Goal: Task Accomplishment & Management: Manage account settings

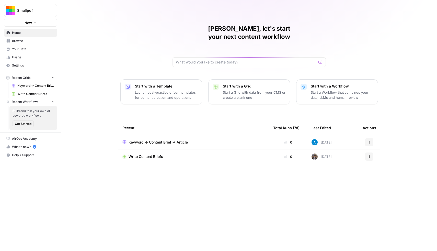
click at [30, 66] on span "Settings" at bounding box center [33, 65] width 43 height 5
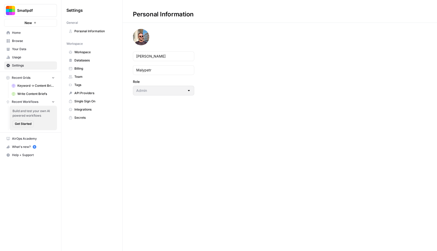
click at [84, 106] on link "Integrations" at bounding box center [91, 109] width 51 height 8
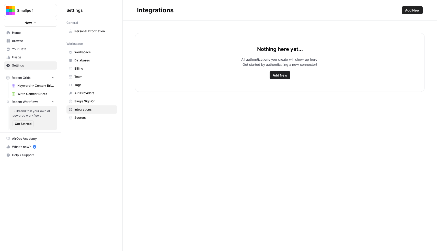
click at [279, 77] on span "Add New" at bounding box center [280, 75] width 15 height 5
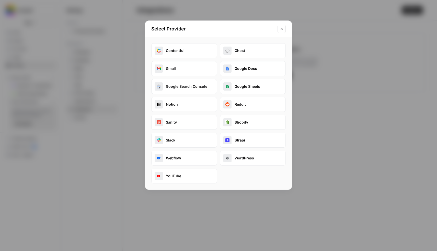
click at [178, 49] on button "Contentful" at bounding box center [184, 50] width 66 height 15
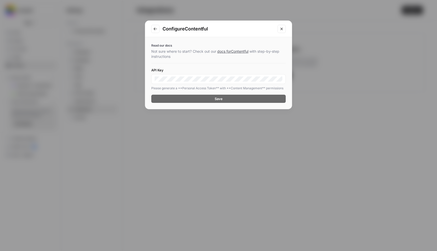
click at [126, 32] on div "Configure Contentful Read our docs Not sure where to start? Check out our docs …" at bounding box center [218, 125] width 437 height 251
